Goal: Transaction & Acquisition: Download file/media

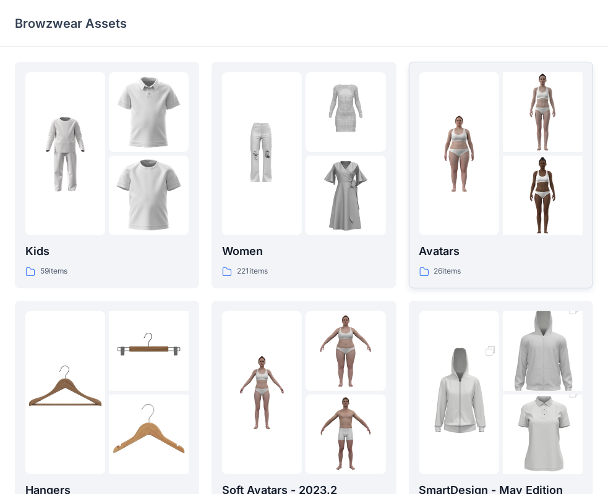
click at [478, 259] on p "Avatars" at bounding box center [500, 251] width 163 height 17
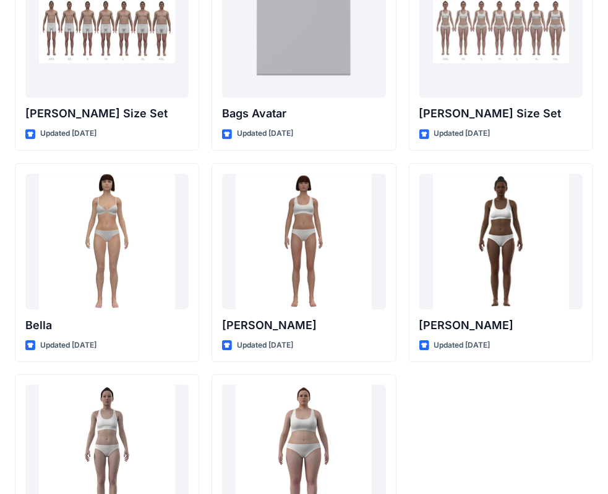
scroll to position [1374, 0]
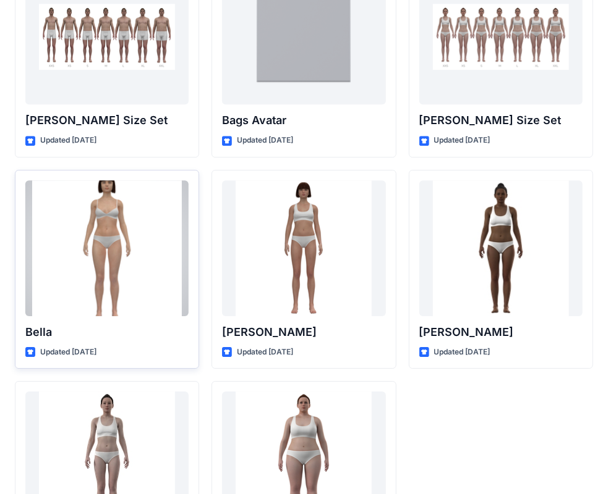
click at [112, 250] on div at bounding box center [106, 248] width 163 height 136
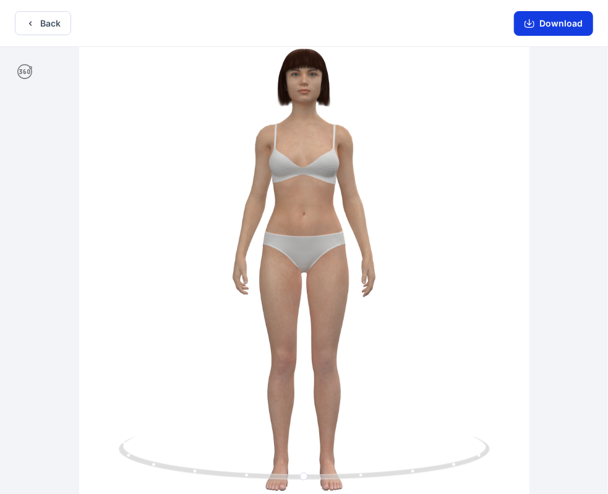
click at [565, 27] on button "Download" at bounding box center [553, 23] width 79 height 25
click at [530, 22] on icon "button" at bounding box center [529, 24] width 10 height 10
click at [562, 21] on button "Download" at bounding box center [553, 23] width 79 height 25
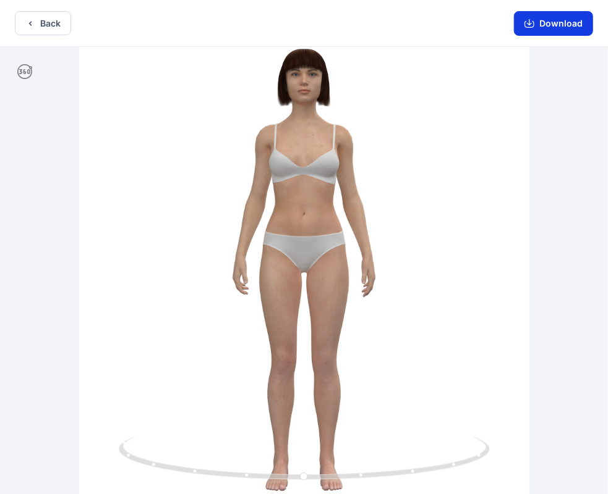
click at [551, 22] on button "Download" at bounding box center [553, 23] width 79 height 25
